Goal: Find specific page/section: Find specific page/section

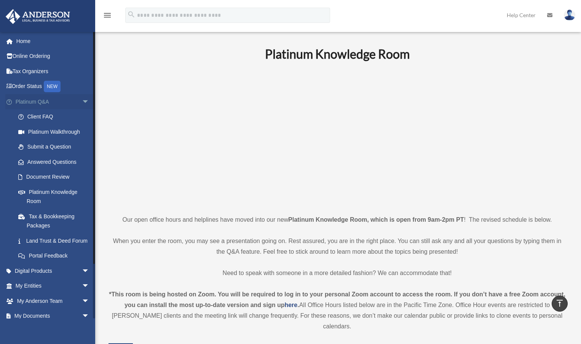
click at [83, 100] on span "arrow_drop_down" at bounding box center [89, 102] width 15 height 16
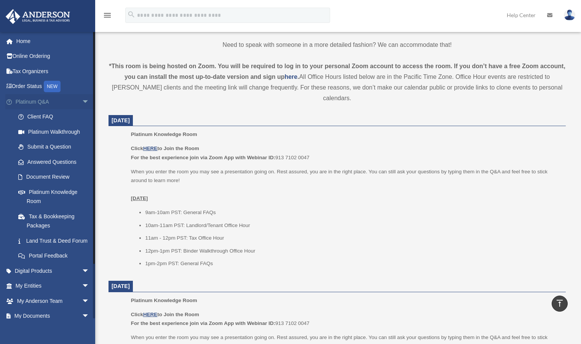
scroll to position [228, 0]
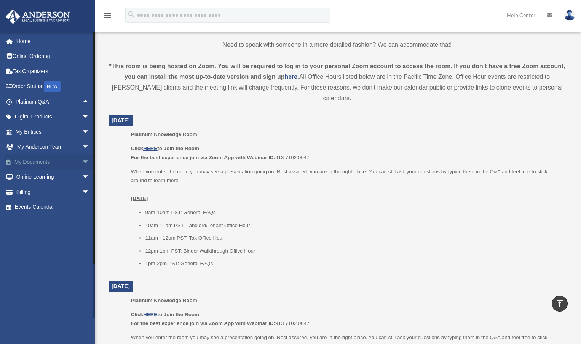
click at [82, 163] on span "arrow_drop_down" at bounding box center [89, 162] width 15 height 16
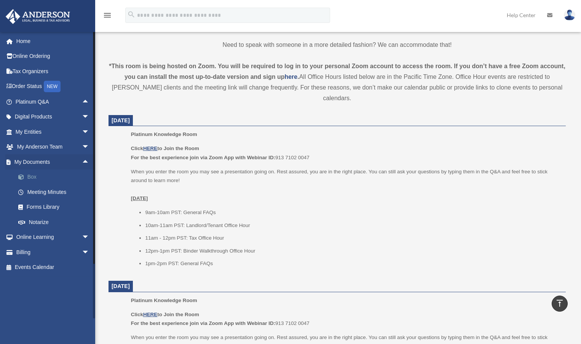
click at [26, 178] on span at bounding box center [24, 176] width 5 height 5
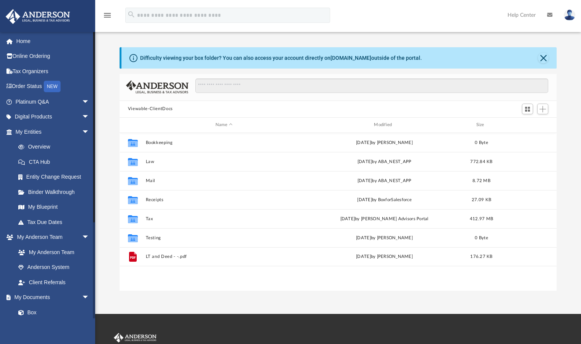
scroll to position [168, 432]
click at [82, 103] on span "arrow_drop_down" at bounding box center [89, 102] width 15 height 16
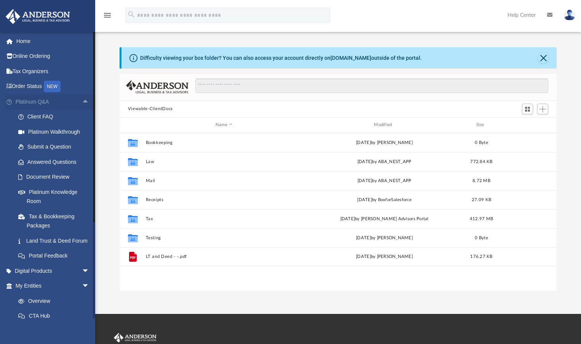
click at [82, 103] on span "arrow_drop_up" at bounding box center [89, 102] width 15 height 16
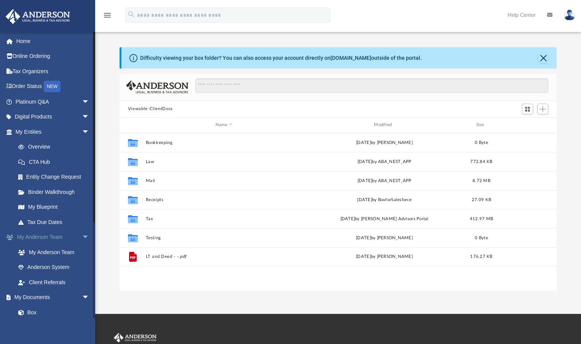
click at [82, 234] on span "arrow_drop_down" at bounding box center [89, 238] width 15 height 16
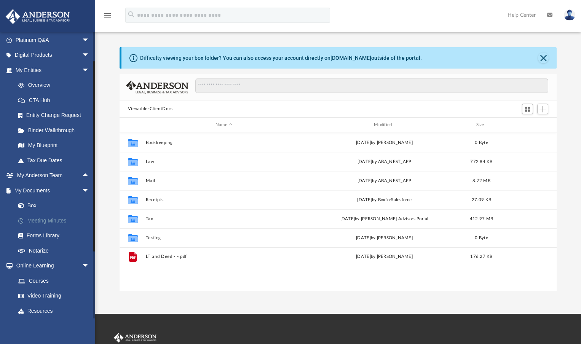
scroll to position [76, 0]
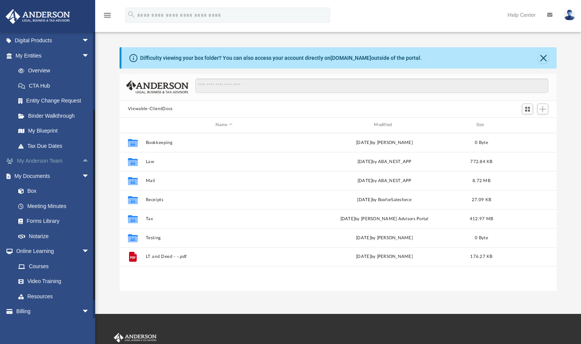
click at [82, 158] on span "arrow_drop_up" at bounding box center [89, 162] width 15 height 16
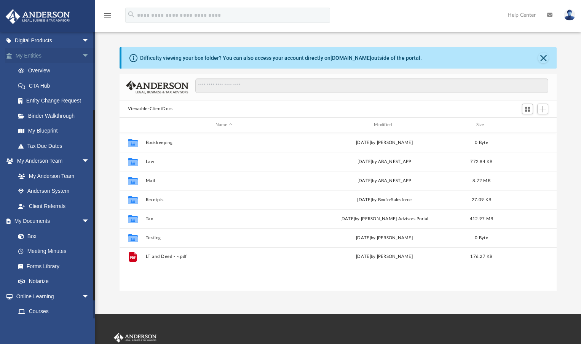
click at [82, 50] on span "arrow_drop_down" at bounding box center [89, 56] width 15 height 16
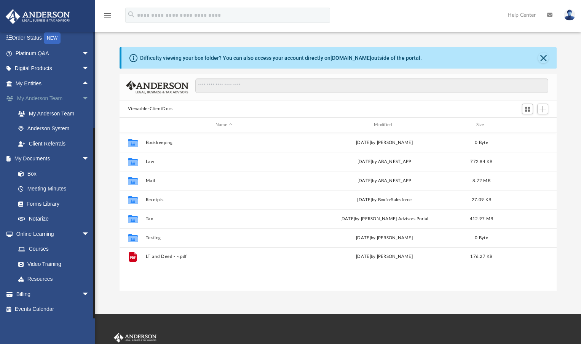
click at [82, 97] on span "arrow_drop_down" at bounding box center [89, 99] width 15 height 16
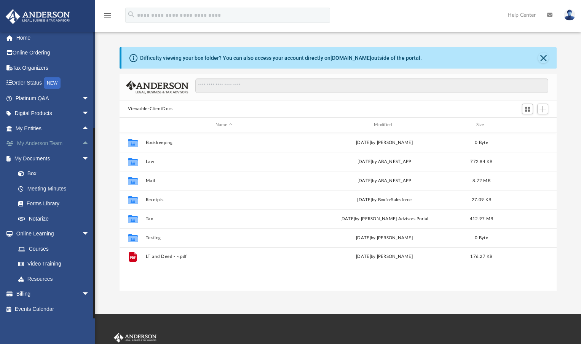
scroll to position [3, 0]
click at [30, 173] on link "Box" at bounding box center [56, 173] width 90 height 15
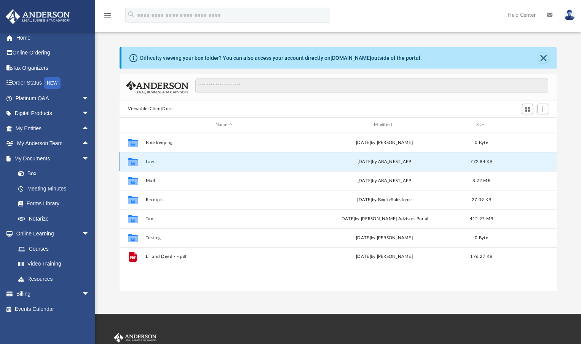
click at [151, 162] on button "Law" at bounding box center [224, 161] width 157 height 5
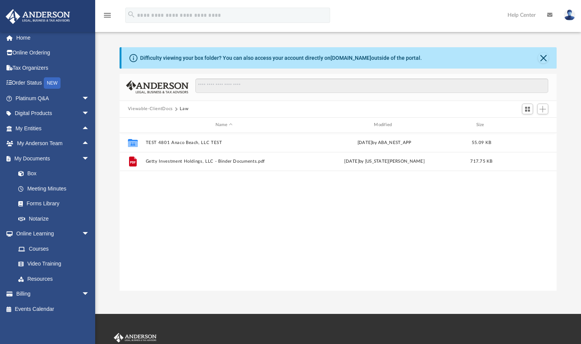
click at [436, 226] on div "Collaborated Folder TEST 4801 Anaco Beach, LLC TEST [DATE] by ABA_NEST_APP 55.0…" at bounding box center [338, 212] width 437 height 158
click at [82, 96] on span "arrow_drop_down" at bounding box center [89, 99] width 15 height 16
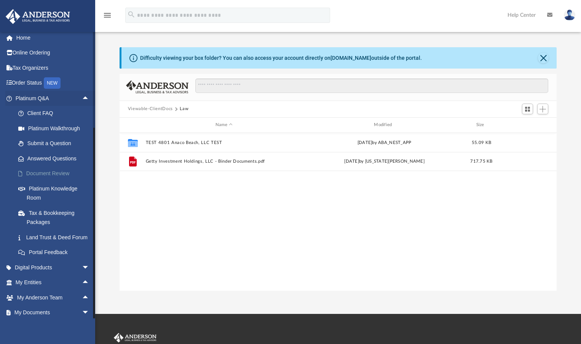
click at [56, 173] on link "Document Review" at bounding box center [56, 173] width 90 height 15
